Goal: Leave review/rating: Leave review/rating

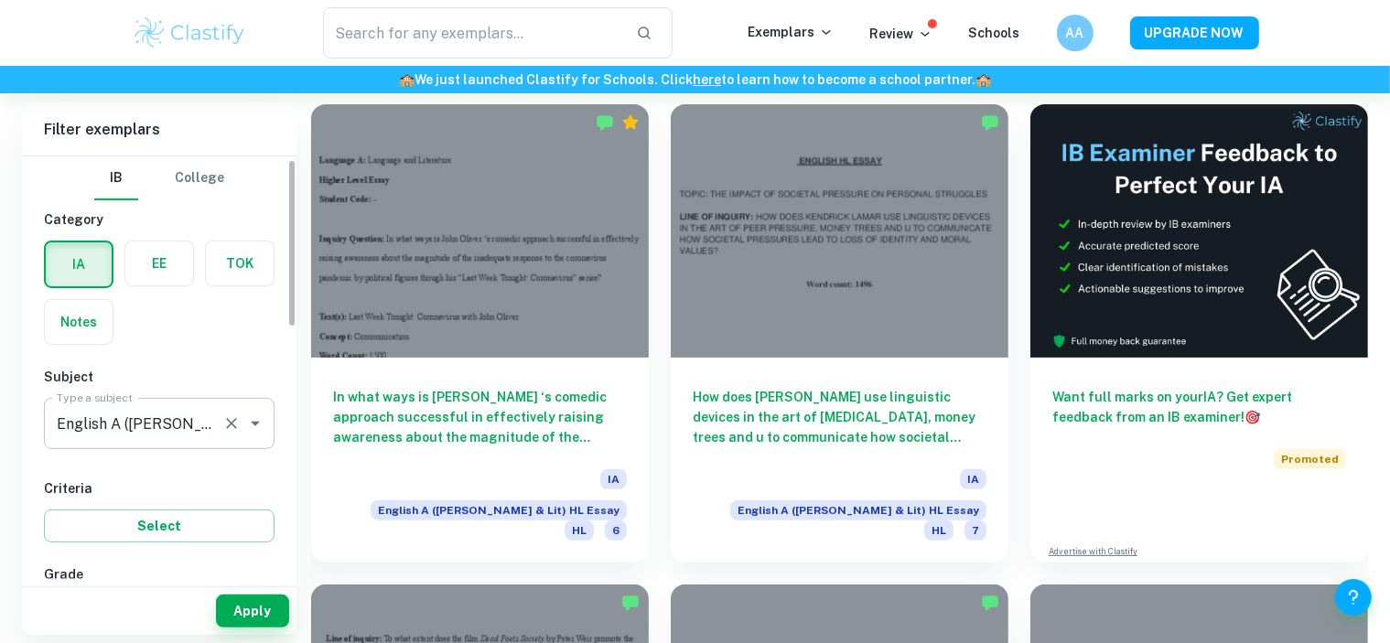
scroll to position [7, 0]
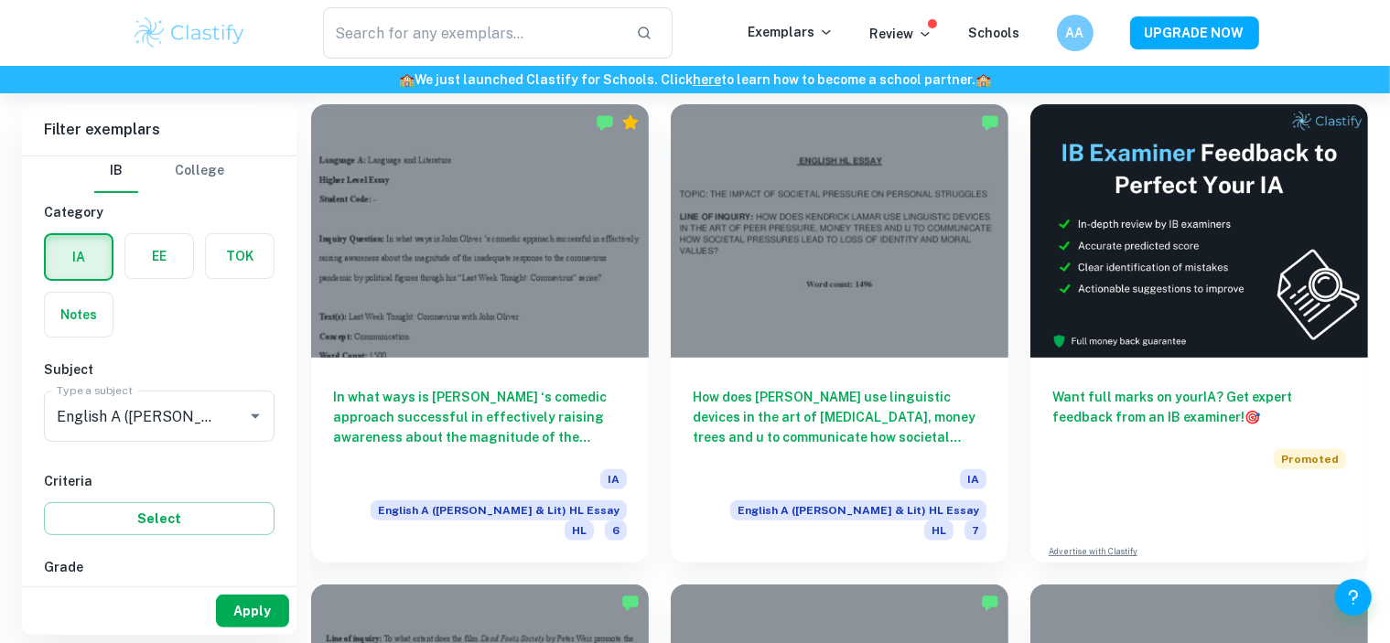
click at [266, 611] on button "Apply" at bounding box center [252, 611] width 73 height 33
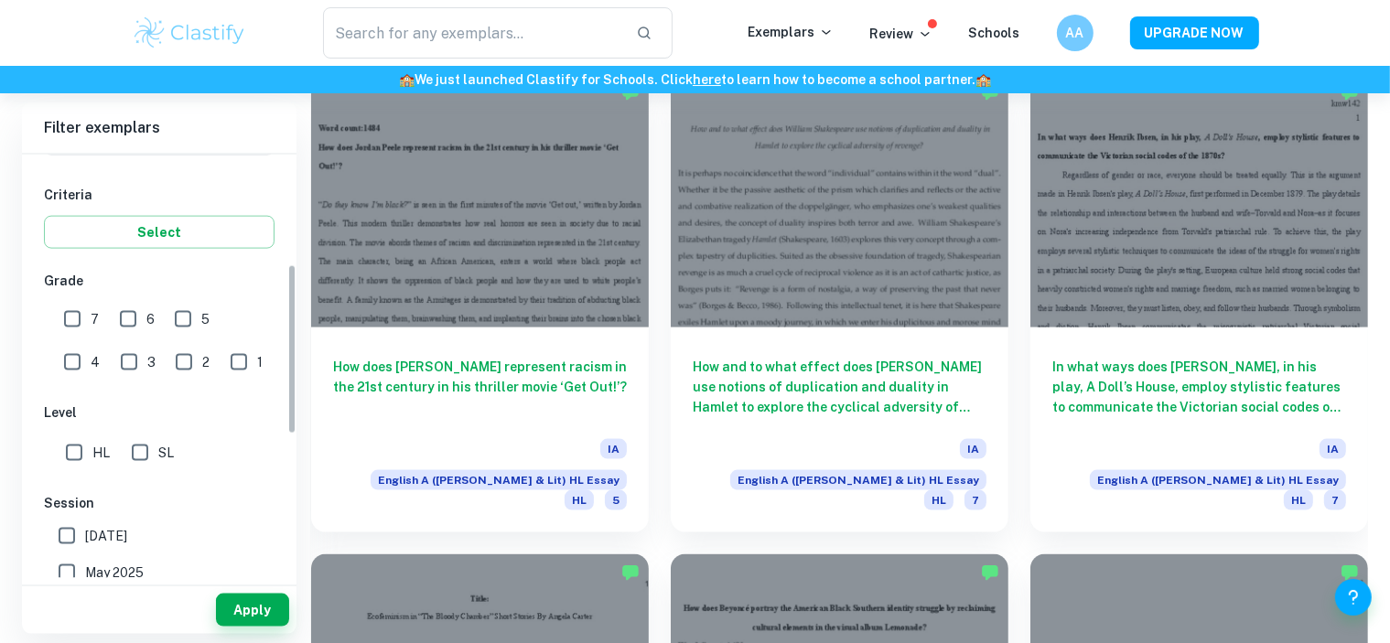
scroll to position [273, 0]
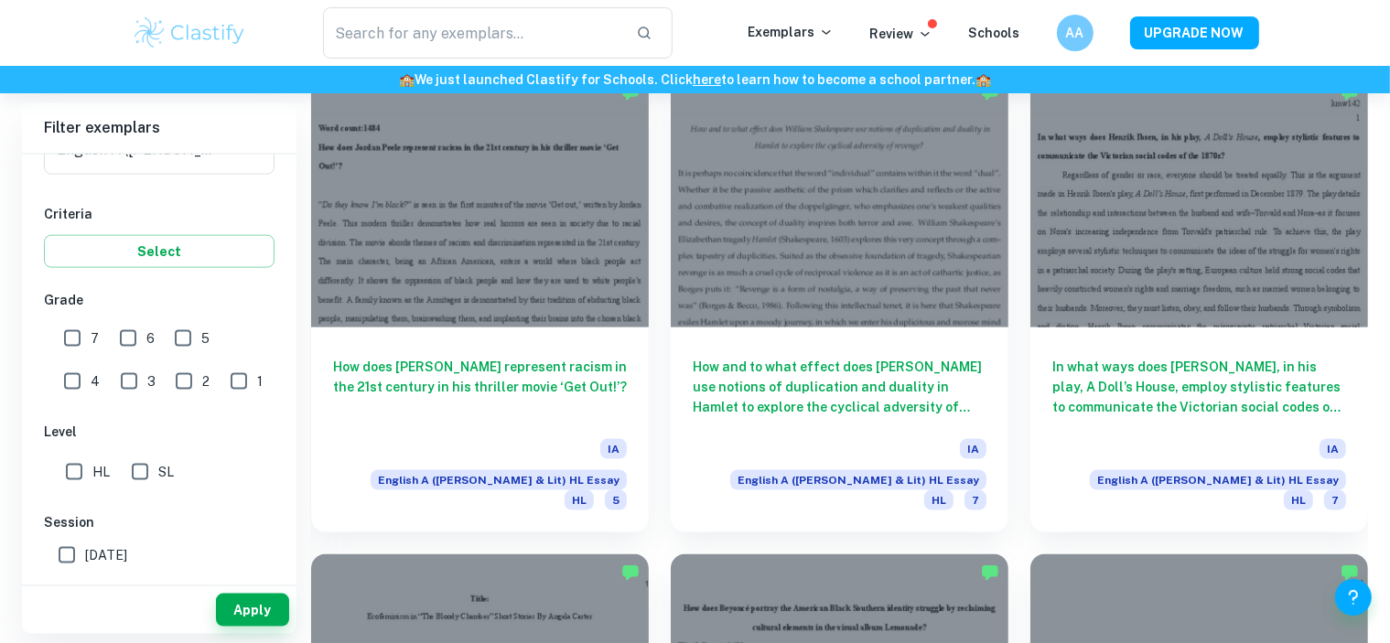
click at [67, 339] on input "7" at bounding box center [72, 338] width 37 height 37
checkbox input "true"
click at [273, 621] on button "Apply" at bounding box center [252, 610] width 73 height 33
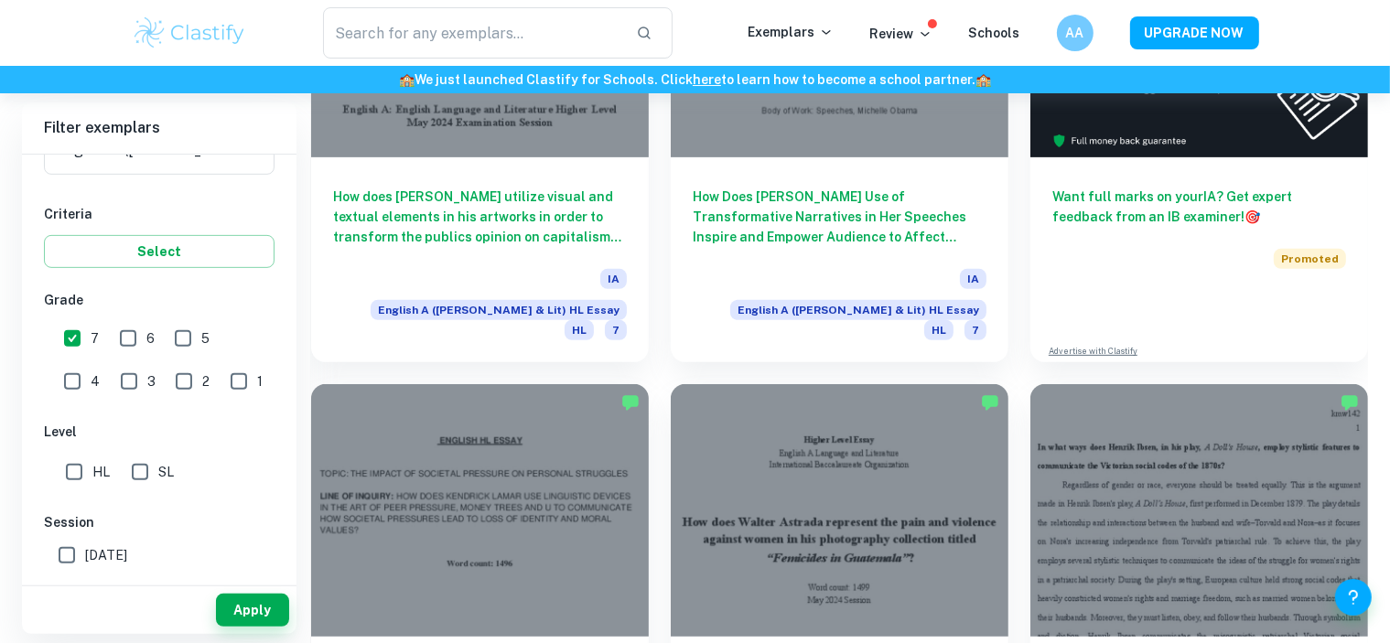
scroll to position [710, 0]
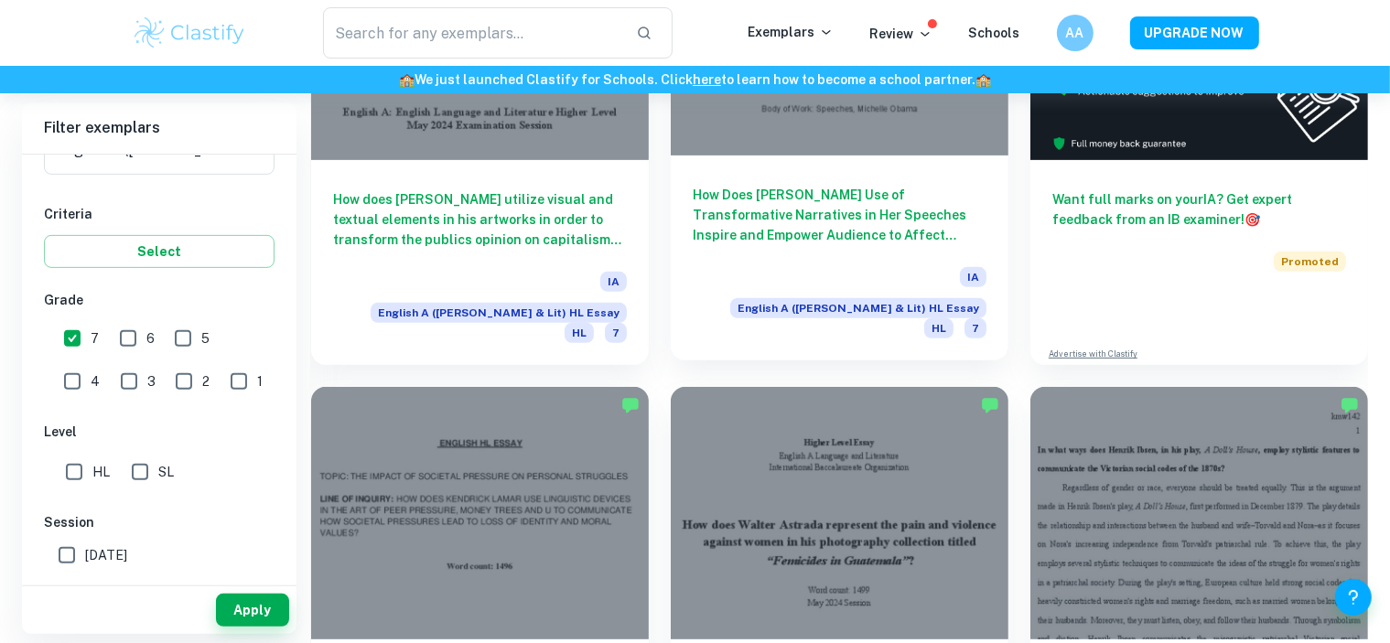
click at [779, 140] on div at bounding box center [840, 28] width 338 height 253
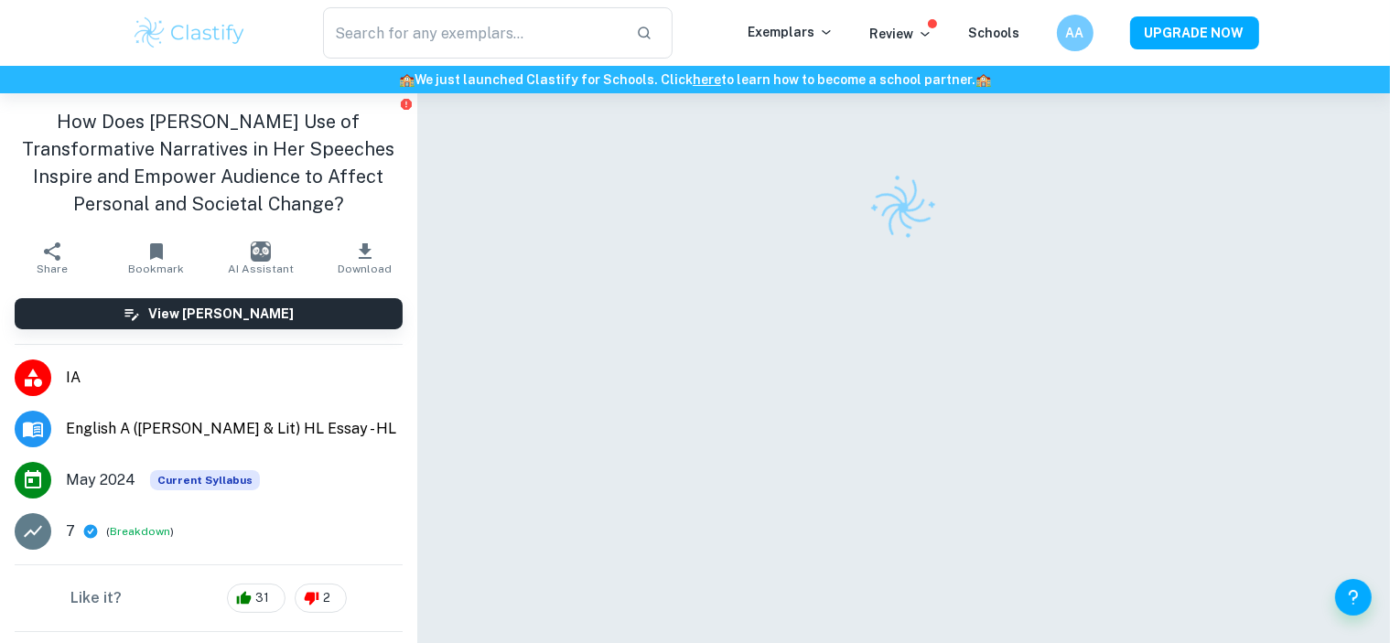
scroll to position [93, 0]
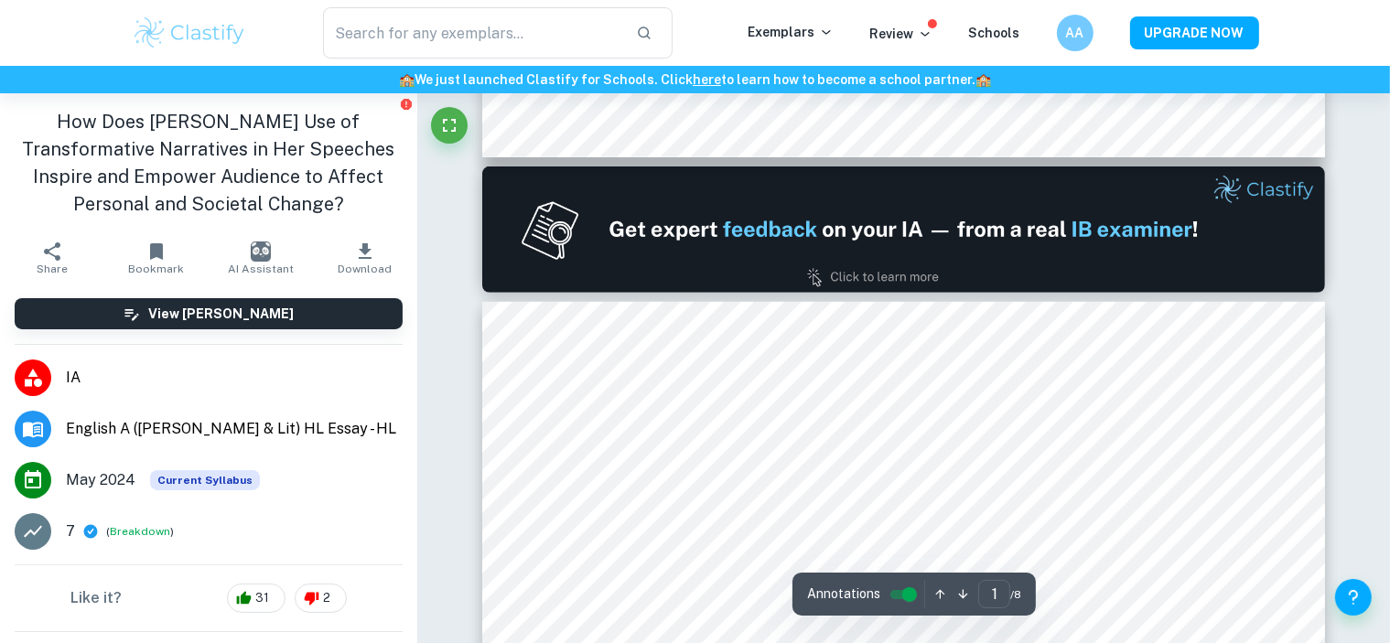
type input "2"
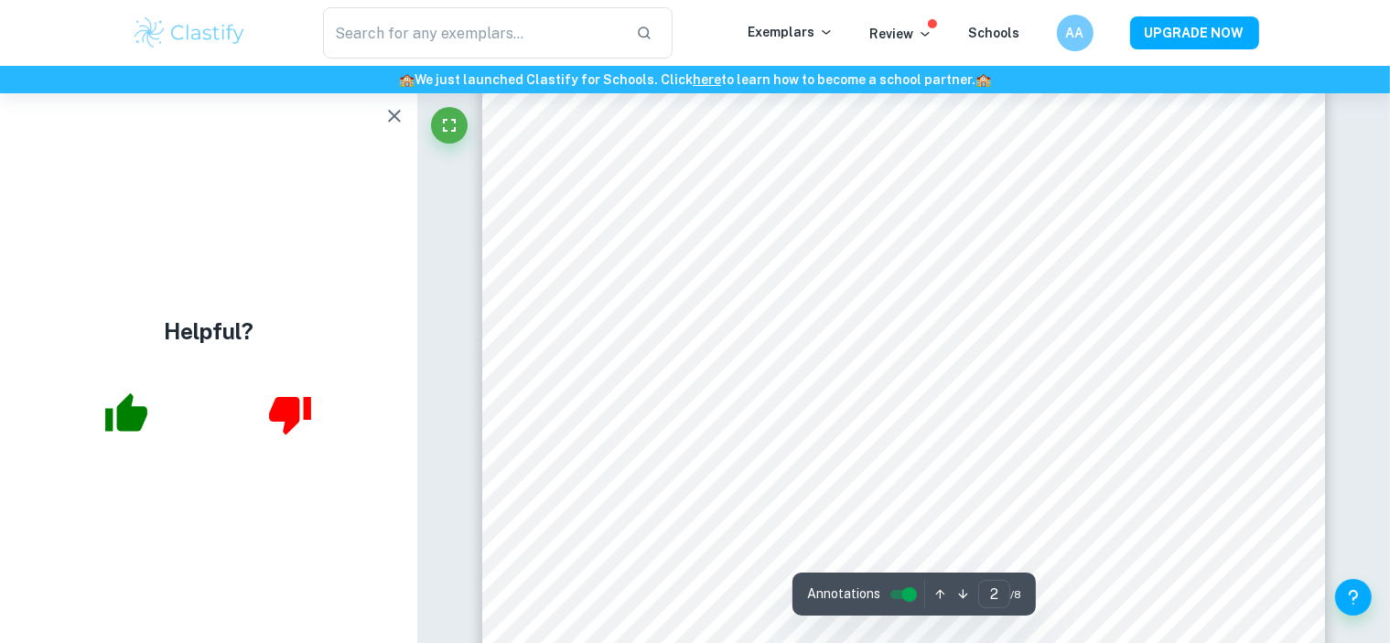
scroll to position [1691, 0]
